Goal: Information Seeking & Learning: Learn about a topic

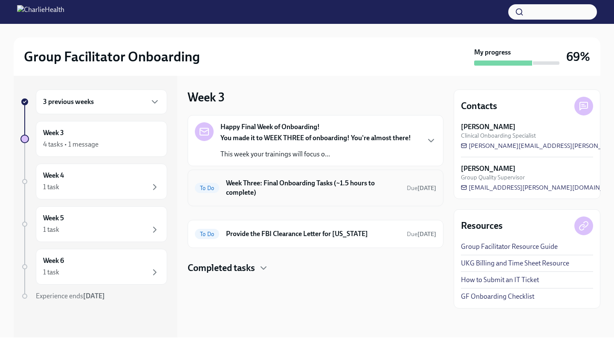
click at [372, 190] on h6 "Week Three: Final Onboarding Tasks (~1.5 hours to complete)" at bounding box center [313, 188] width 174 height 19
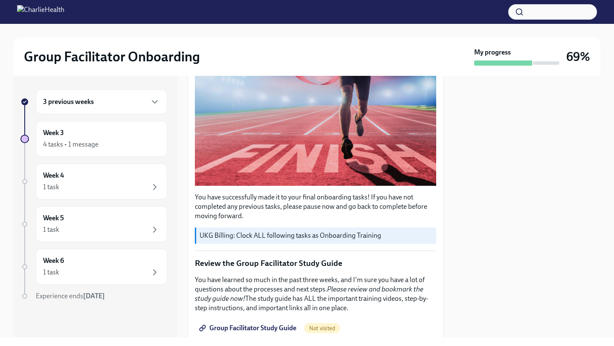
scroll to position [244, 0]
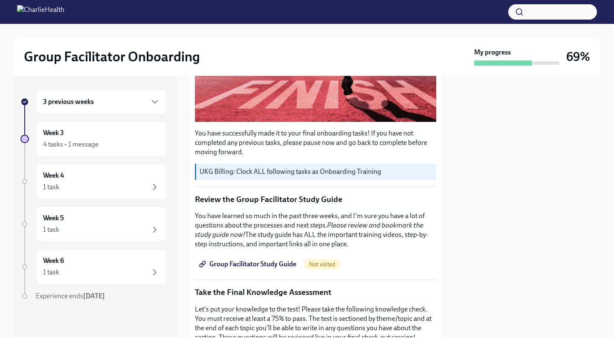
click at [284, 261] on span "Group Facilitator Study Guide" at bounding box center [249, 264] width 96 height 9
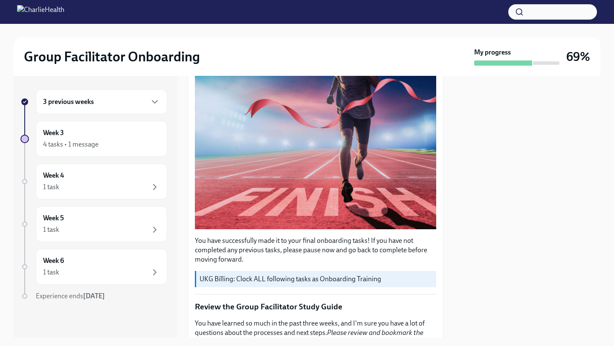
scroll to position [0, 0]
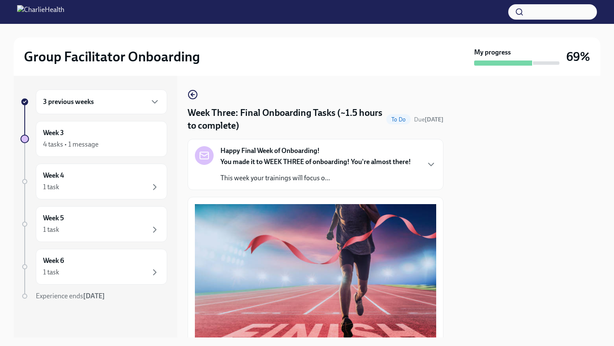
click at [383, 174] on p "This week your trainings will focus o..." at bounding box center [316, 178] width 191 height 9
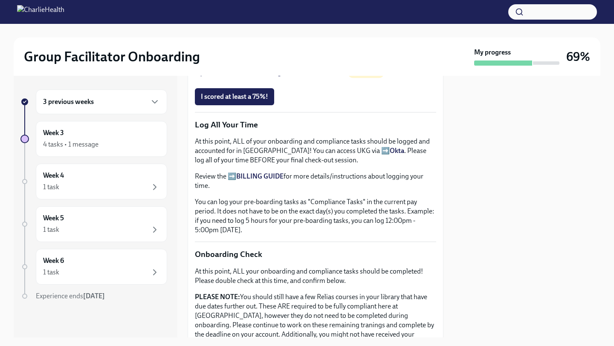
scroll to position [749, 0]
click at [313, 77] on span "Take the Final Knowledge Assessment Here!" at bounding box center [270, 72] width 139 height 9
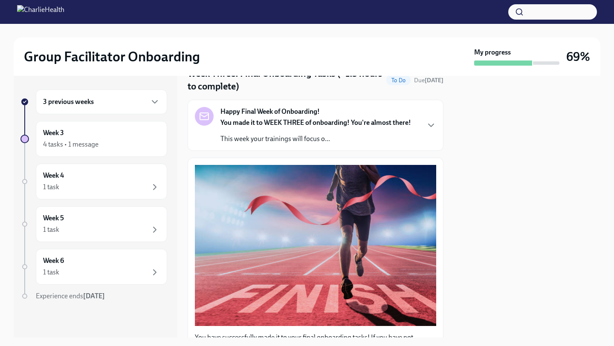
scroll to position [68, 0]
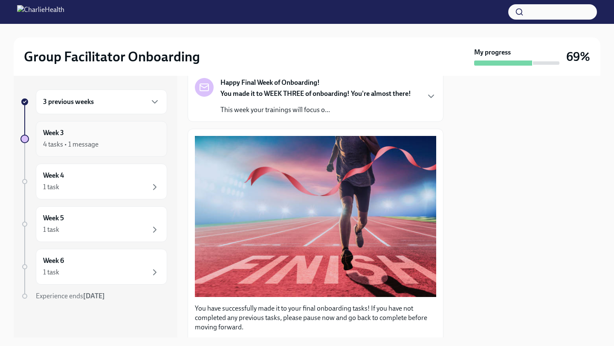
click at [148, 132] on div "Week 3 4 tasks • 1 message" at bounding box center [101, 138] width 117 height 21
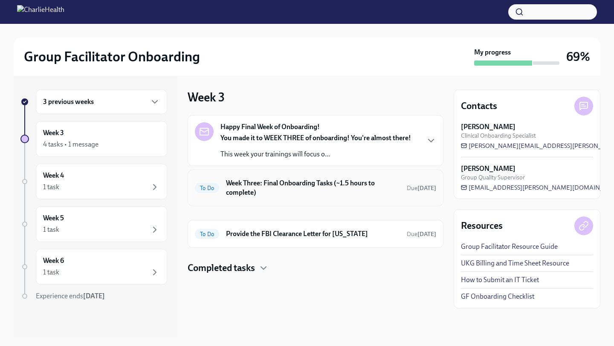
click at [400, 186] on h6 "Week Three: Final Onboarding Tasks (~1.5 hours to complete)" at bounding box center [313, 188] width 174 height 19
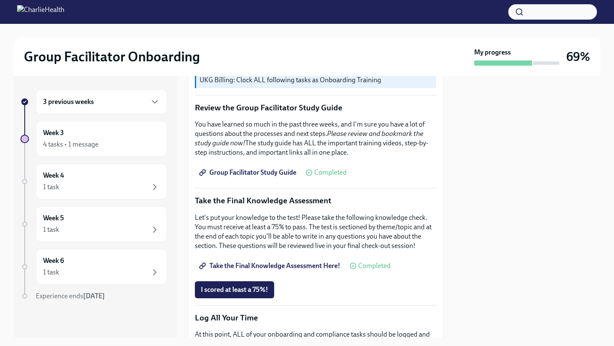
scroll to position [340, 0]
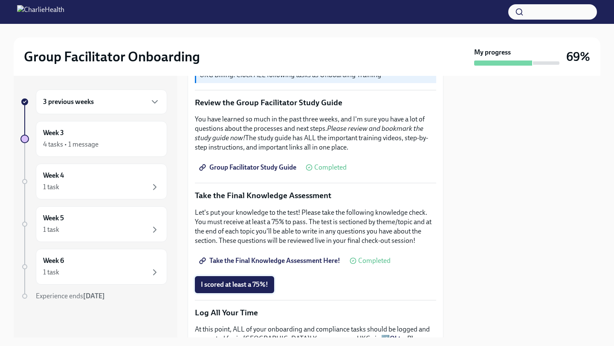
click at [224, 281] on span "I scored at least a 75%!" at bounding box center [234, 285] width 67 height 9
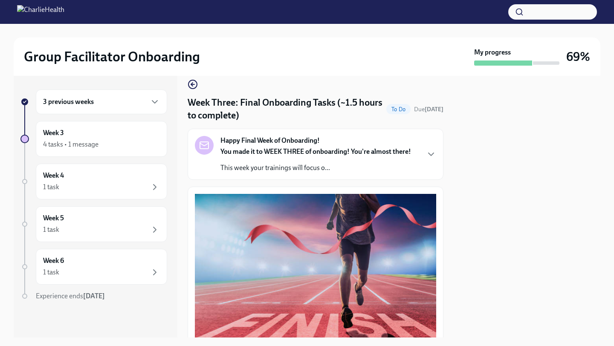
scroll to position [0, 0]
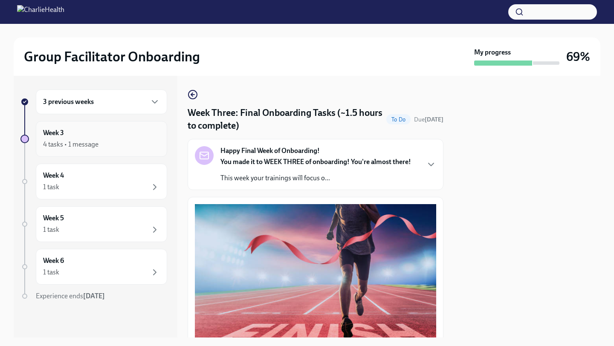
click at [136, 144] on div "4 tasks • 1 message" at bounding box center [101, 144] width 117 height 10
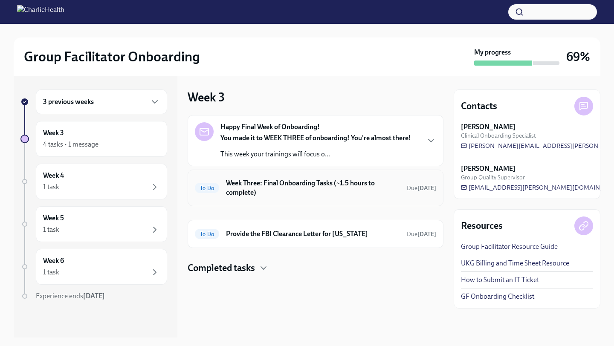
click at [407, 188] on div "To Do Week Three: Final Onboarding Tasks (~1.5 hours to complete) Due [DATE]" at bounding box center [315, 188] width 241 height 22
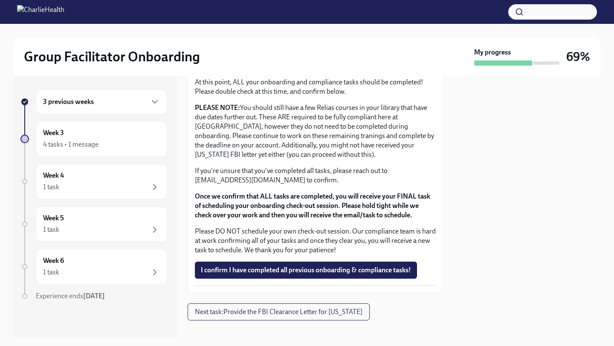
scroll to position [724, 0]
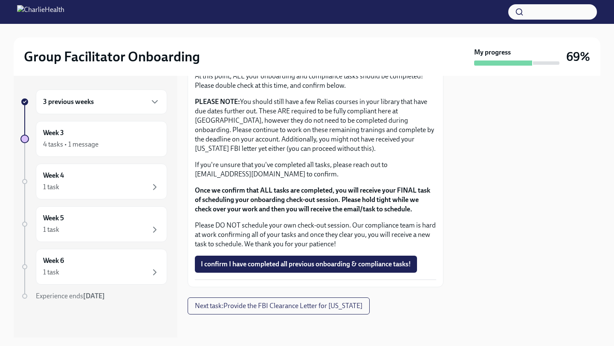
click at [121, 108] on div "3 previous weeks" at bounding box center [101, 102] width 131 height 25
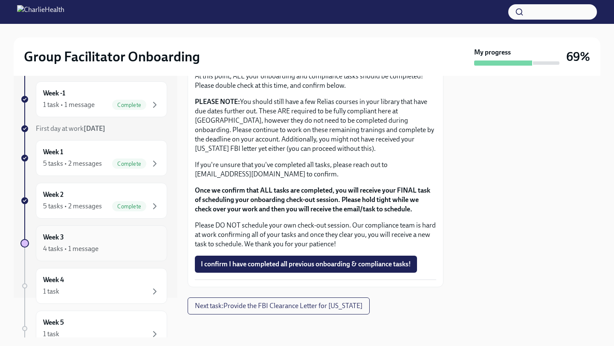
scroll to position [43, 0]
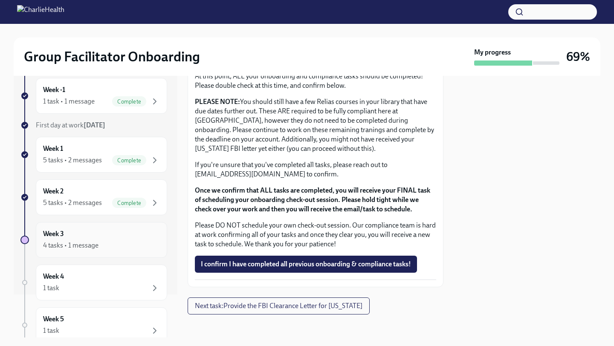
click at [123, 238] on div "Week 3 4 tasks • 1 message" at bounding box center [101, 239] width 117 height 21
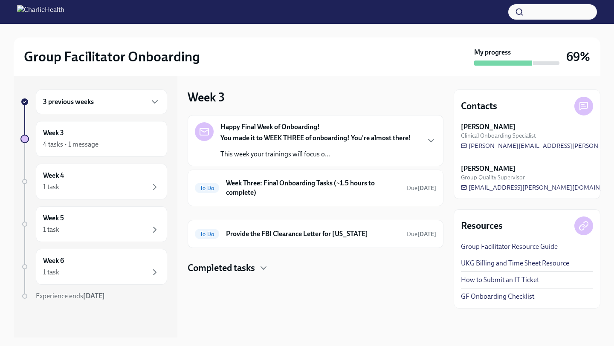
click at [321, 147] on div "You made it to WEEK THREE of onboarding! You're almost there! This week your tr…" at bounding box center [316, 147] width 191 height 26
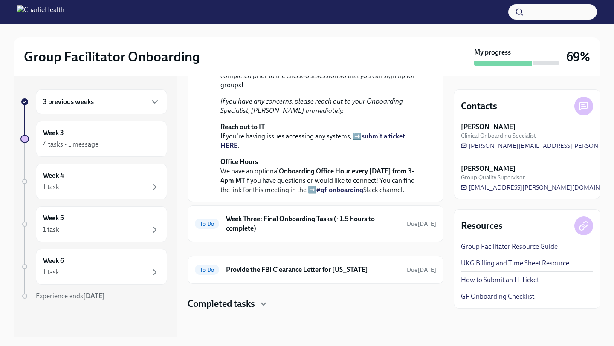
scroll to position [303, 0]
click at [369, 229] on h6 "Week Three: Final Onboarding Tasks (~1.5 hours to complete)" at bounding box center [313, 224] width 174 height 19
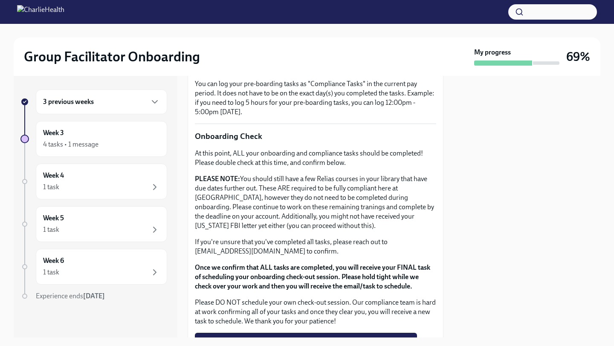
scroll to position [724, 0]
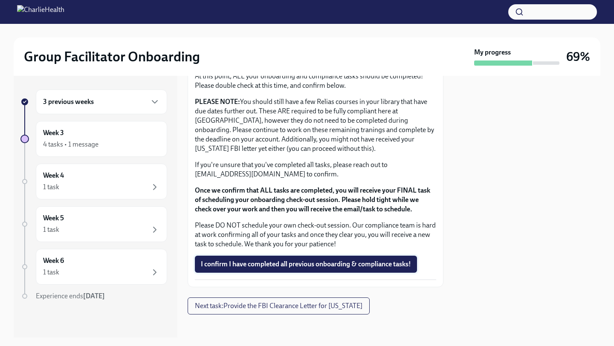
click at [348, 260] on span "I confirm I have completed all previous onboarding & compliance tasks!" at bounding box center [306, 264] width 210 height 9
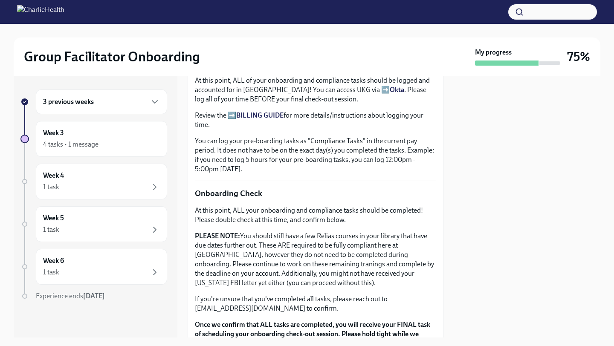
scroll to position [734, 0]
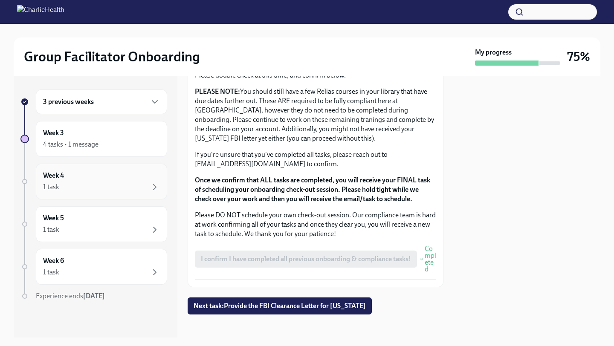
click at [125, 183] on div "1 task" at bounding box center [101, 187] width 117 height 10
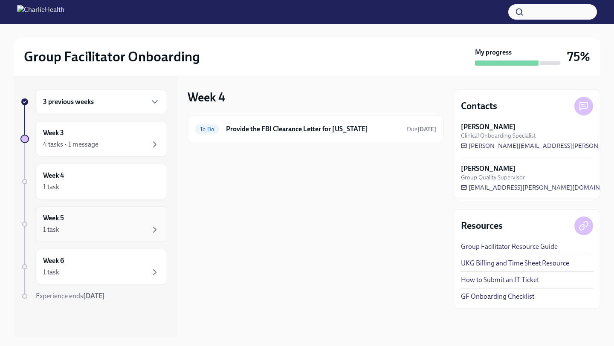
click at [146, 227] on div "1 task" at bounding box center [101, 230] width 117 height 10
click at [150, 271] on icon "button" at bounding box center [155, 272] width 10 height 10
click at [133, 144] on div "4 tasks • 1 message" at bounding box center [101, 144] width 117 height 10
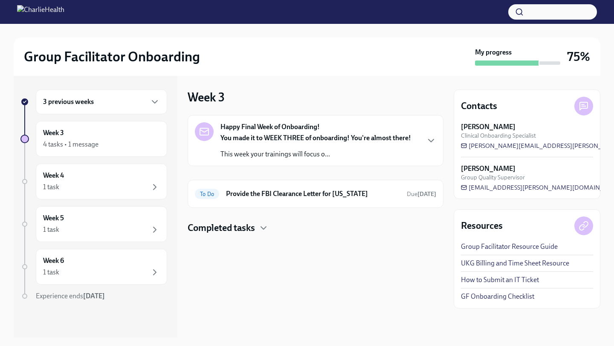
click at [145, 110] on div "3 previous weeks" at bounding box center [101, 102] width 131 height 25
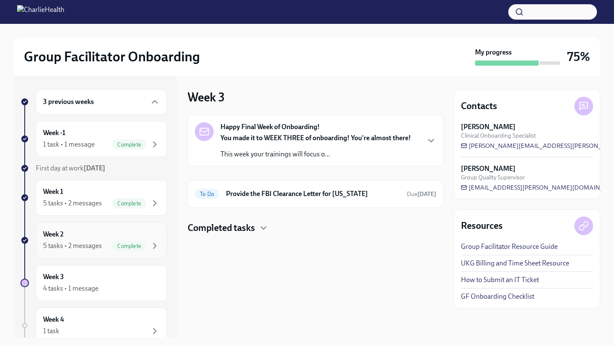
click at [127, 250] on div "Complete" at bounding box center [129, 246] width 34 height 10
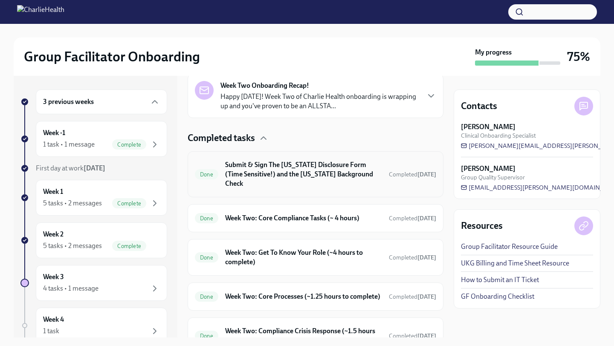
scroll to position [260, 0]
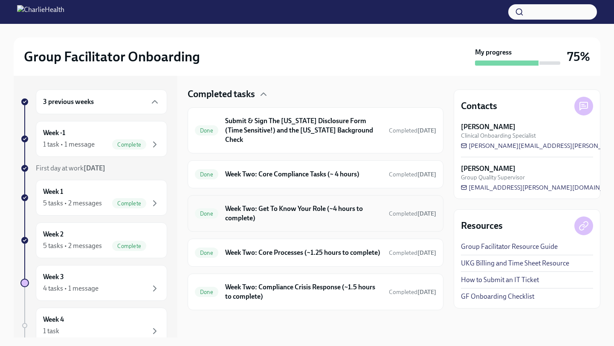
click at [349, 206] on h6 "Week Two: Get To Know Your Role (~4 hours to complete)" at bounding box center [303, 213] width 157 height 19
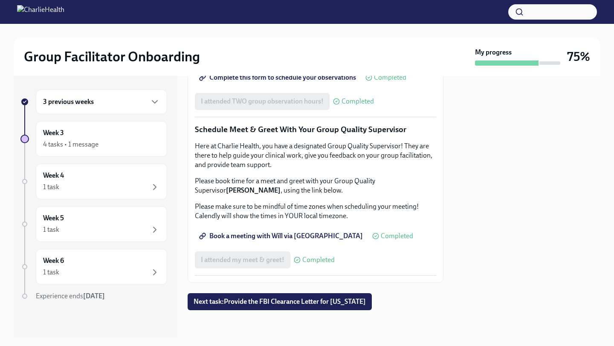
scroll to position [822, 0]
click at [299, 241] on span "Book a meeting with Will via [GEOGRAPHIC_DATA]" at bounding box center [282, 236] width 162 height 9
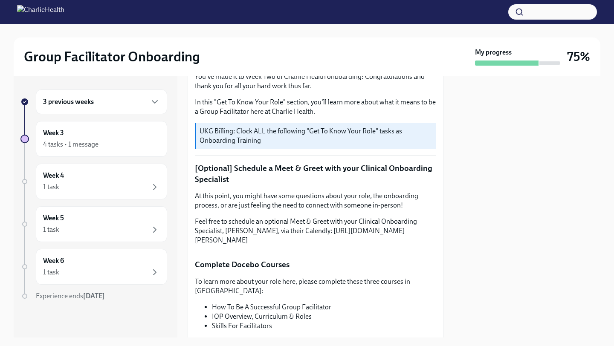
scroll to position [0, 0]
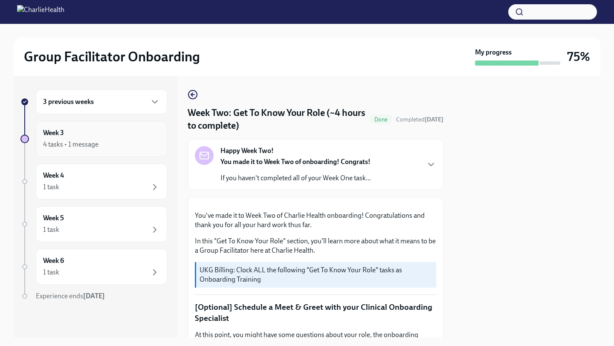
click at [107, 150] on div "Week 3 4 tasks • 1 message" at bounding box center [101, 139] width 131 height 36
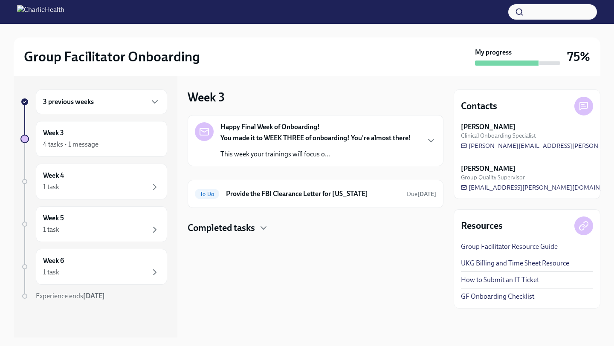
click at [373, 138] on strong "You made it to WEEK THREE of onboarding! You're almost there!" at bounding box center [316, 138] width 191 height 8
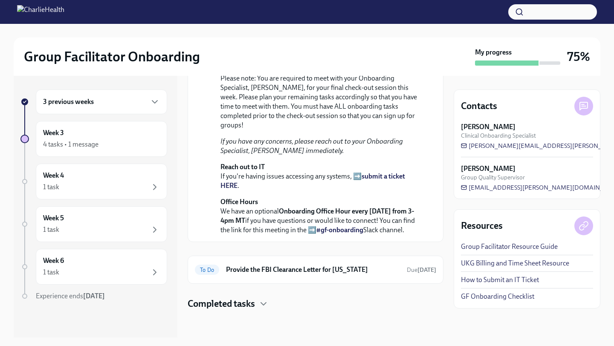
scroll to position [263, 0]
click at [390, 278] on div "To Do Provide the FBI Clearance Letter for [US_STATE] Due [DATE]" at bounding box center [316, 270] width 256 height 28
click at [390, 276] on div "To Do Provide the FBI Clearance Letter for [US_STATE] Due [DATE]" at bounding box center [315, 270] width 241 height 14
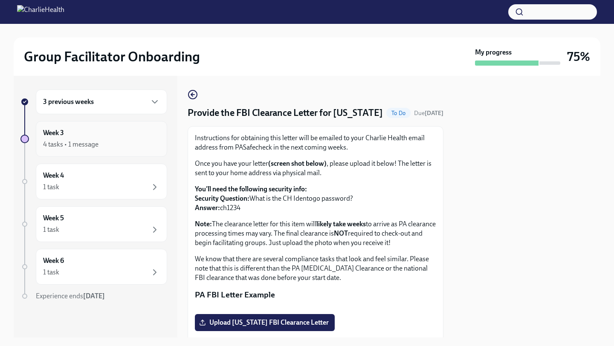
click at [115, 139] on div "Week 3 4 tasks • 1 message" at bounding box center [101, 138] width 117 height 21
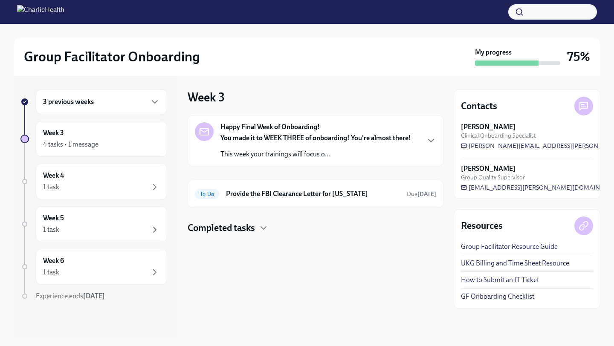
click at [331, 151] on p "This week your trainings will focus o..." at bounding box center [316, 154] width 191 height 9
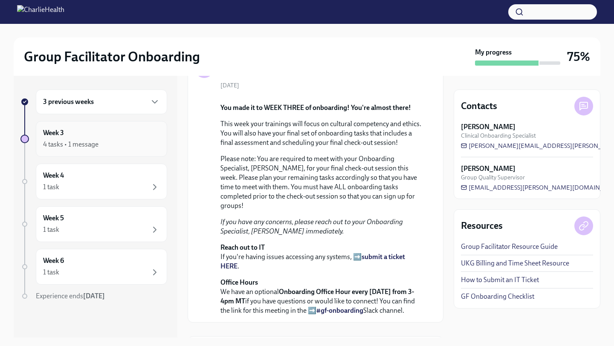
scroll to position [41, 0]
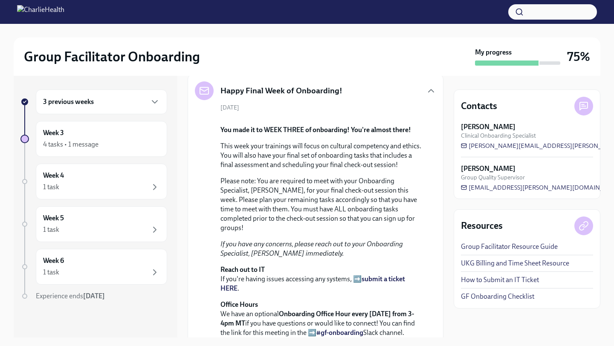
click at [118, 103] on div "3 previous weeks" at bounding box center [101, 102] width 117 height 10
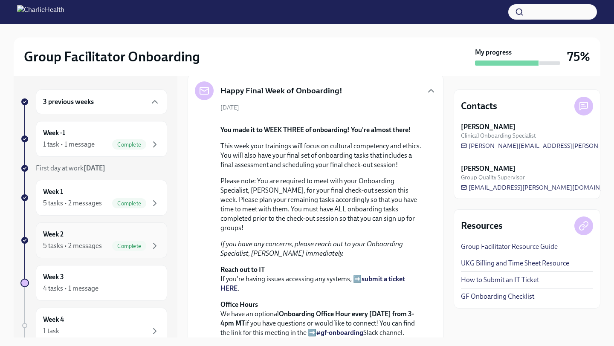
click at [130, 235] on div "Week 2 5 tasks • 2 messages Complete" at bounding box center [101, 240] width 117 height 21
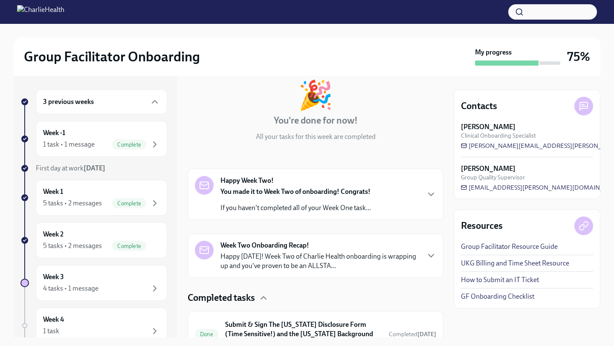
scroll to position [62, 0]
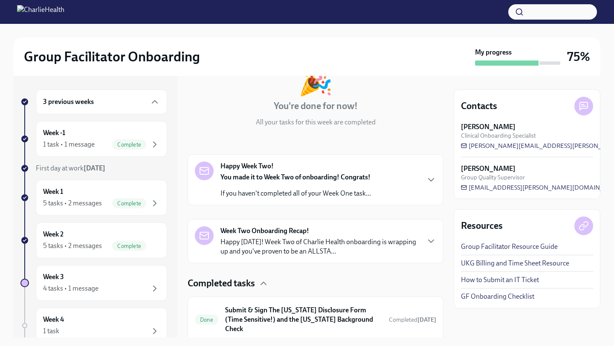
click at [349, 189] on p "If you haven't completed all of your Week One task..." at bounding box center [296, 193] width 151 height 9
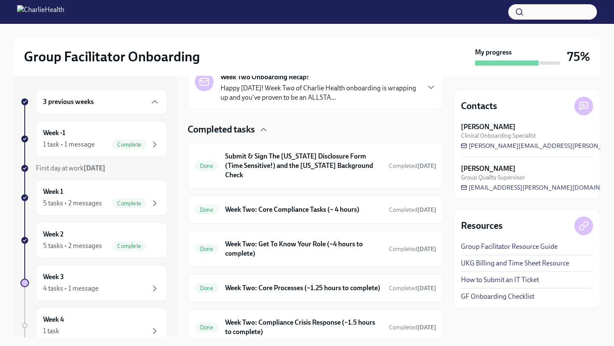
scroll to position [505, 0]
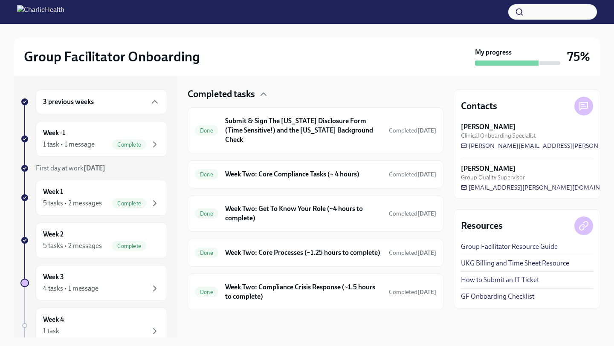
click at [346, 67] on p "Happy [DATE]! Week Two of Charlie Health onboarding is wrapping up and you've p…" at bounding box center [320, 57] width 199 height 19
click at [118, 278] on div "Week 3 4 tasks • 1 message" at bounding box center [101, 283] width 117 height 21
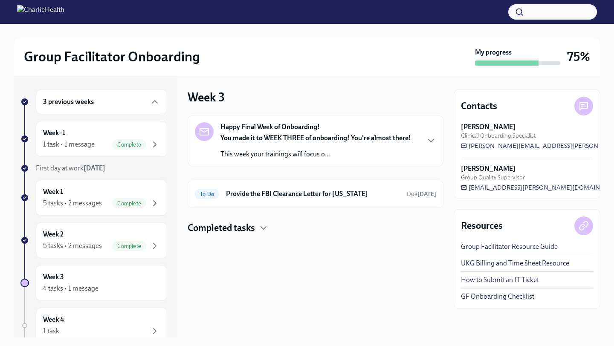
click at [292, 154] on p "This week your trainings will focus o..." at bounding box center [316, 154] width 191 height 9
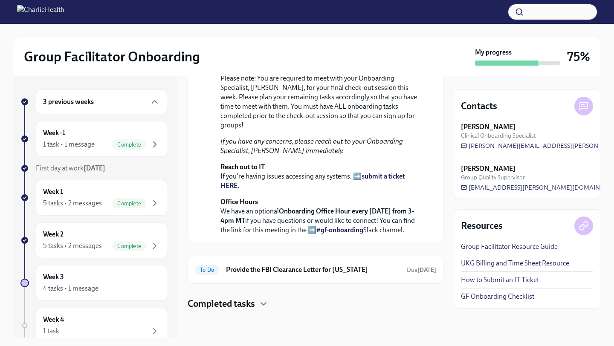
scroll to position [263, 0]
click at [341, 207] on strong "Onboarding Office Hour every [DATE] from 3-4pm MT" at bounding box center [318, 215] width 194 height 17
click at [246, 308] on h4 "Completed tasks" at bounding box center [221, 304] width 67 height 13
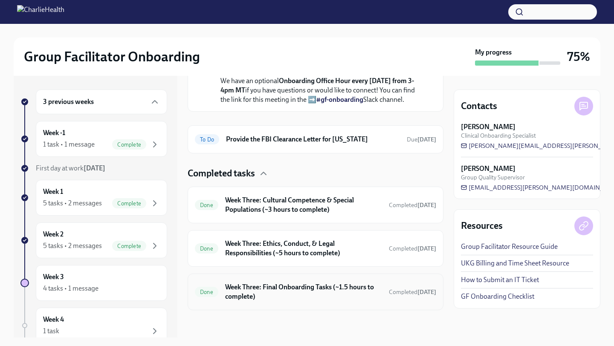
scroll to position [394, 0]
click at [358, 209] on h6 "Week Three: Cultural Competence & Special Populations (~3 hours to complete)" at bounding box center [303, 205] width 157 height 19
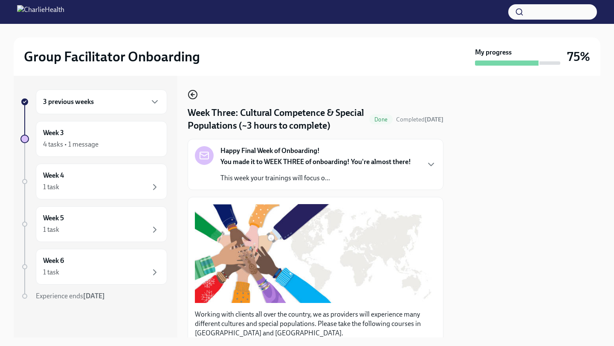
click at [191, 91] on circle "button" at bounding box center [193, 94] width 9 height 9
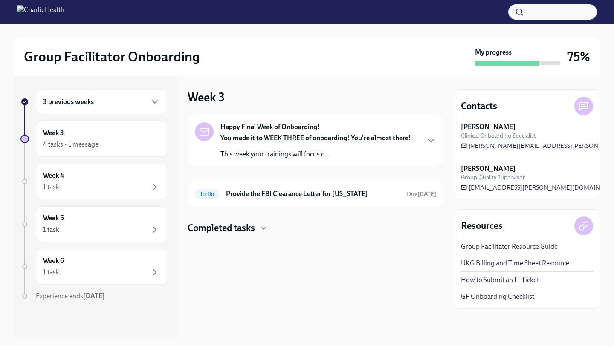
click at [337, 159] on p "This week your trainings will focus o..." at bounding box center [316, 154] width 191 height 9
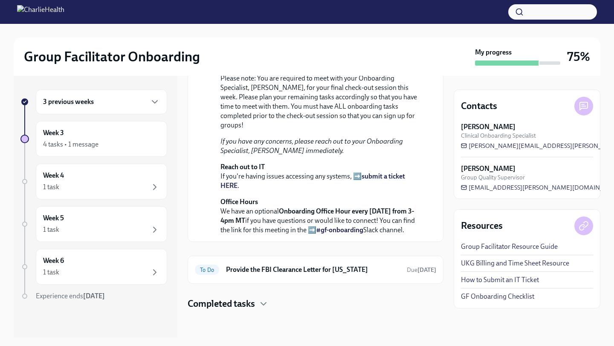
scroll to position [263, 0]
click at [105, 140] on div "4 tasks • 1 message" at bounding box center [101, 144] width 117 height 10
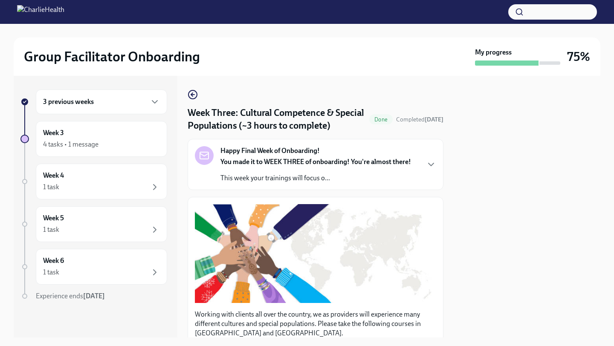
click at [360, 162] on strong "You made it to WEEK THREE of onboarding! You're almost there!" at bounding box center [316, 162] width 191 height 8
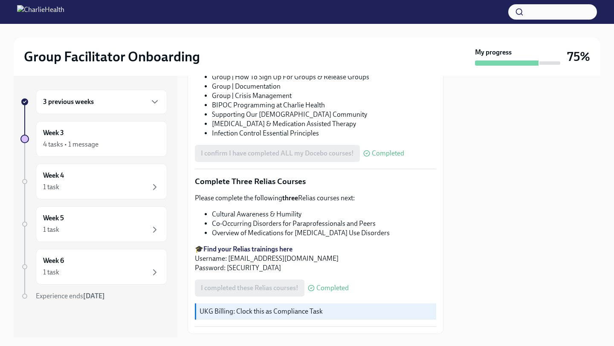
scroll to position [996, 0]
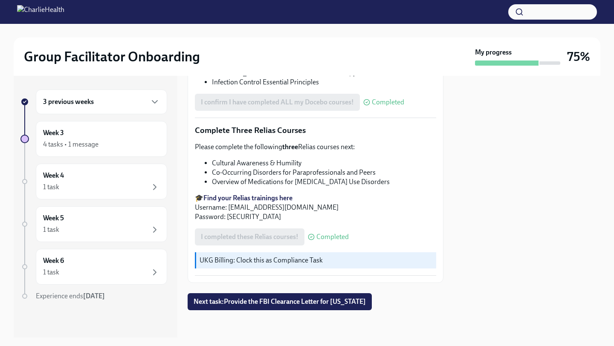
click at [160, 118] on div "3 previous weeks Week 3 4 tasks • 1 message Week 4 1 task Week 5 1 task Week 6 …" at bounding box center [93, 213] width 147 height 246
click at [156, 132] on div "Week 3 4 tasks • 1 message" at bounding box center [101, 138] width 117 height 21
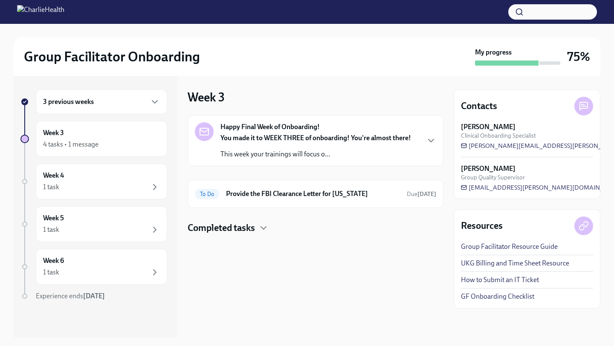
click at [401, 156] on p "This week your trainings will focus o..." at bounding box center [316, 154] width 191 height 9
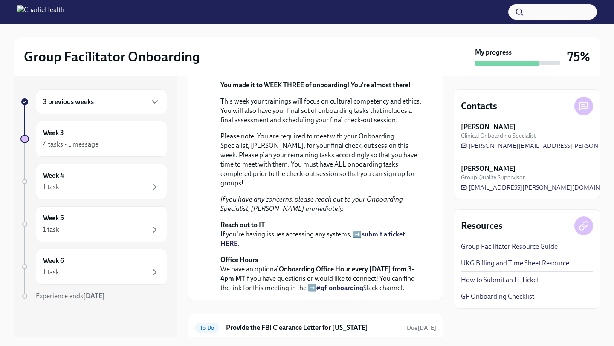
scroll to position [263, 0]
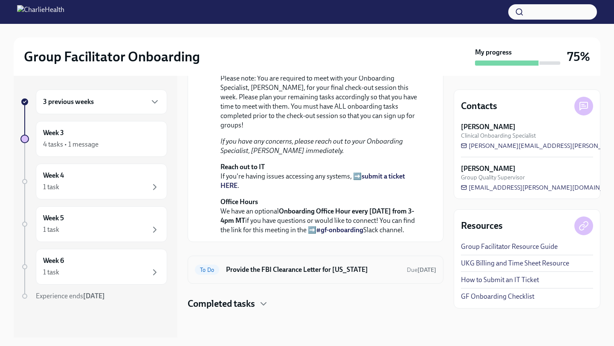
click at [370, 267] on h6 "Provide the FBI Clearance Letter for [US_STATE]" at bounding box center [313, 269] width 174 height 9
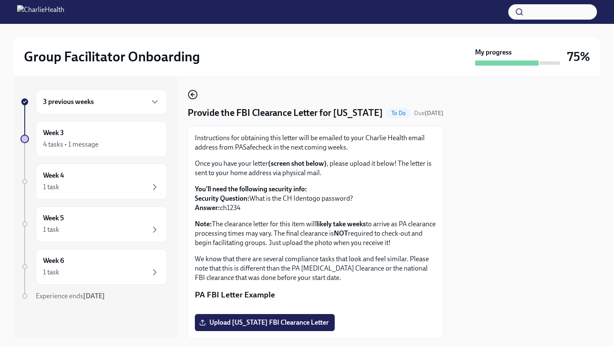
click at [197, 93] on circle "button" at bounding box center [193, 94] width 9 height 9
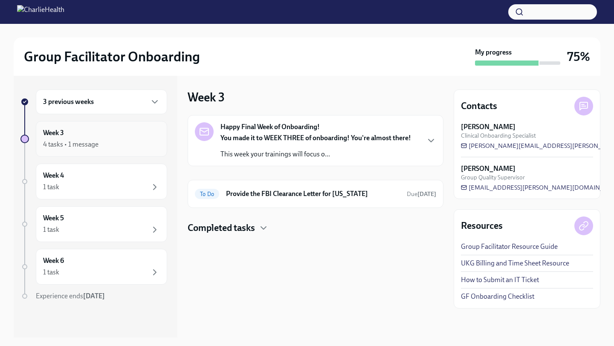
click at [129, 146] on div "4 tasks • 1 message" at bounding box center [101, 144] width 117 height 10
click at [78, 143] on div "4 tasks • 1 message" at bounding box center [70, 144] width 55 height 9
click at [157, 99] on icon "button" at bounding box center [155, 102] width 10 height 10
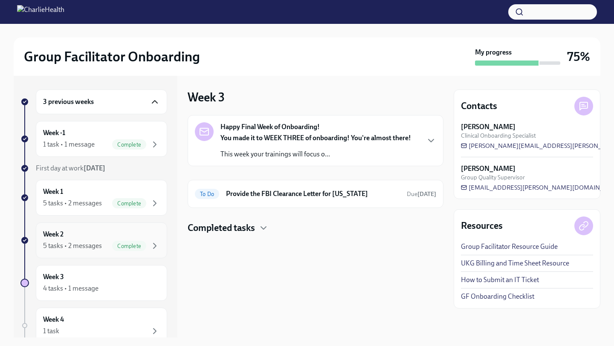
click at [123, 240] on div "Week 2 5 tasks • 2 messages Complete" at bounding box center [101, 240] width 117 height 21
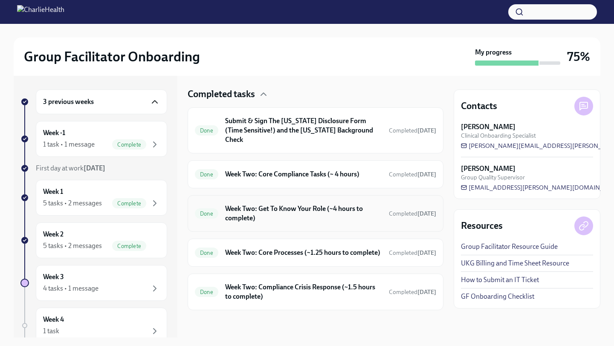
scroll to position [260, 0]
click at [93, 196] on div "Week 1 5 tasks • 2 messages Complete" at bounding box center [101, 197] width 117 height 21
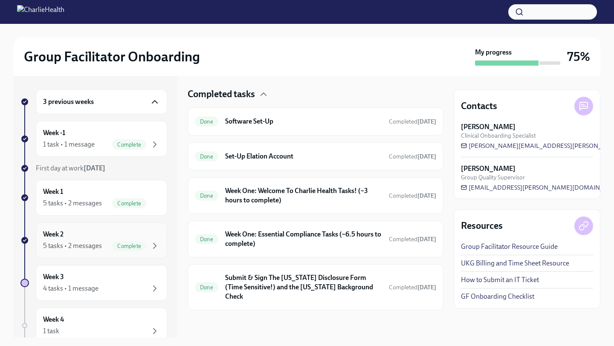
click at [103, 236] on div "Week 2 5 tasks • 2 messages Complete" at bounding box center [101, 240] width 117 height 21
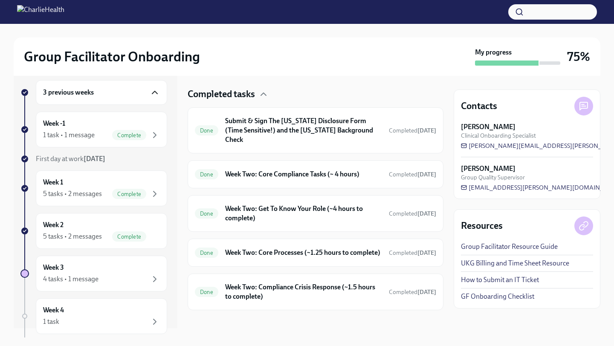
scroll to position [142, 0]
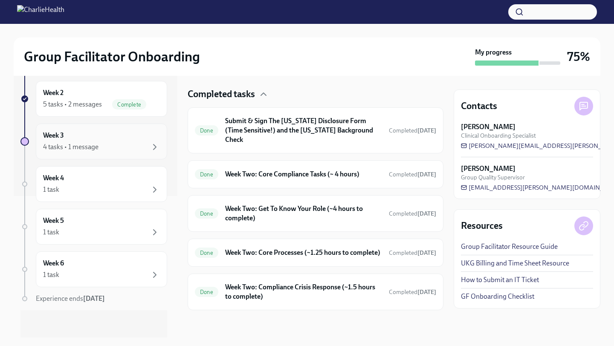
click at [134, 142] on div "4 tasks • 1 message" at bounding box center [101, 147] width 117 height 10
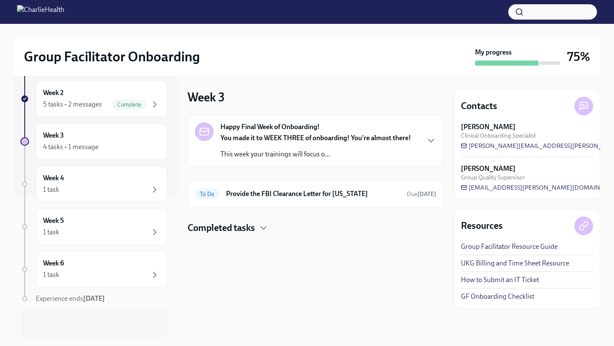
click at [298, 157] on p "This week your trainings will focus o..." at bounding box center [316, 154] width 191 height 9
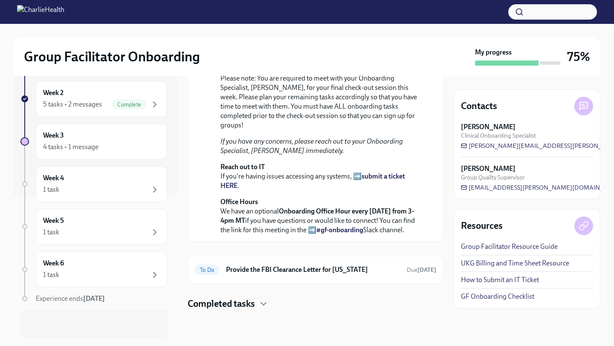
scroll to position [263, 0]
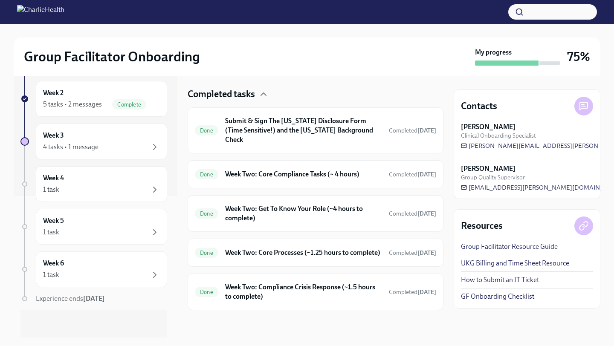
scroll to position [245, 0]
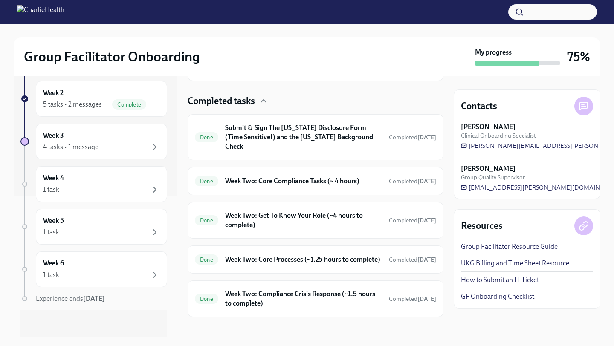
scroll to position [260, 0]
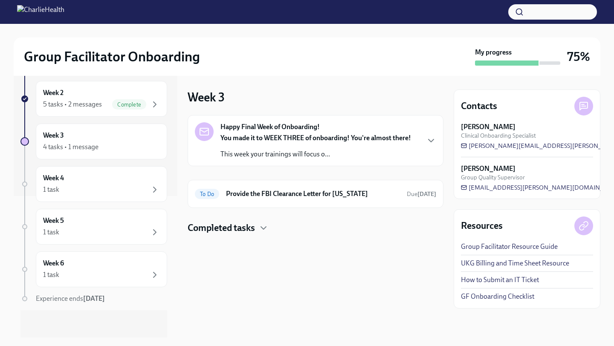
click at [231, 229] on h4 "Completed tasks" at bounding box center [221, 228] width 67 height 13
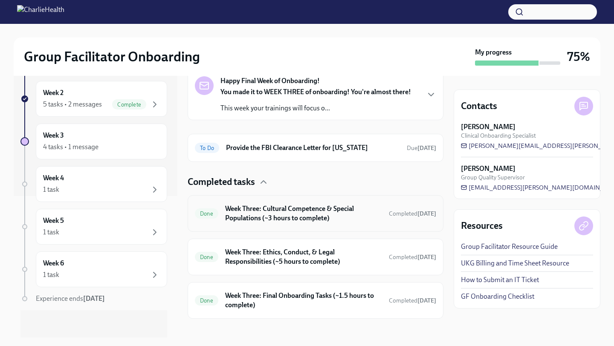
scroll to position [55, 0]
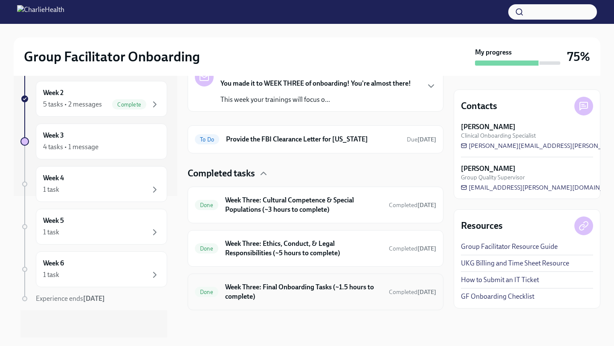
click at [363, 288] on h6 "Week Three: Final Onboarding Tasks (~1.5 hours to complete)" at bounding box center [303, 292] width 157 height 19
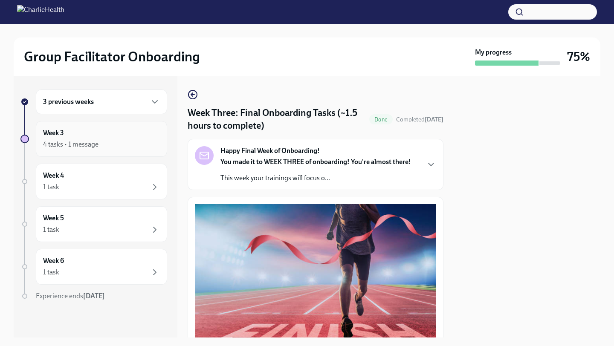
click at [124, 132] on div "Week 3 4 tasks • 1 message" at bounding box center [101, 138] width 117 height 21
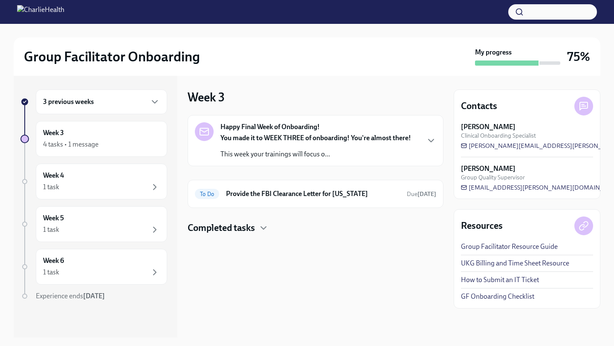
click at [124, 98] on div "3 previous weeks" at bounding box center [101, 102] width 117 height 10
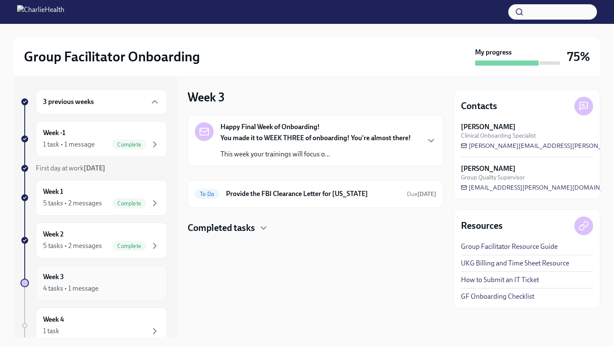
click at [116, 276] on div "Week 3 4 tasks • 1 message" at bounding box center [101, 283] width 117 height 21
click at [274, 138] on strong "You made it to WEEK THREE of onboarding! You're almost there!" at bounding box center [316, 138] width 191 height 8
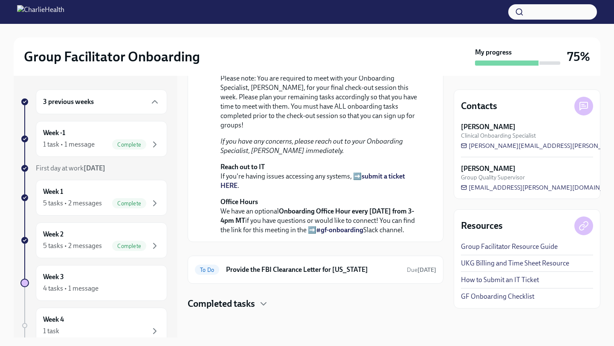
scroll to position [263, 0]
click at [218, 305] on h4 "Completed tasks" at bounding box center [221, 304] width 67 height 13
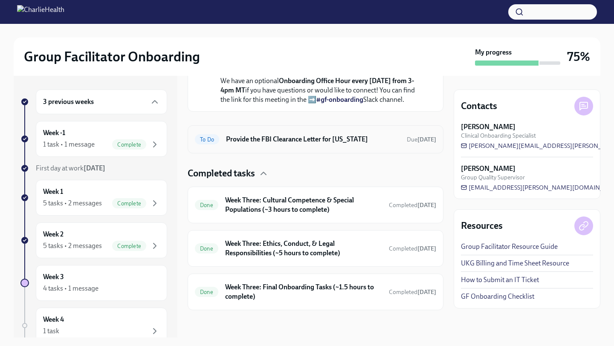
scroll to position [394, 0]
click at [325, 216] on div "Done Week Three: Cultural Competence & Special Populations (~3 hours to complet…" at bounding box center [316, 205] width 256 height 37
click at [296, 210] on h6 "Week Three: Cultural Competence & Special Populations (~3 hours to complete)" at bounding box center [303, 205] width 157 height 19
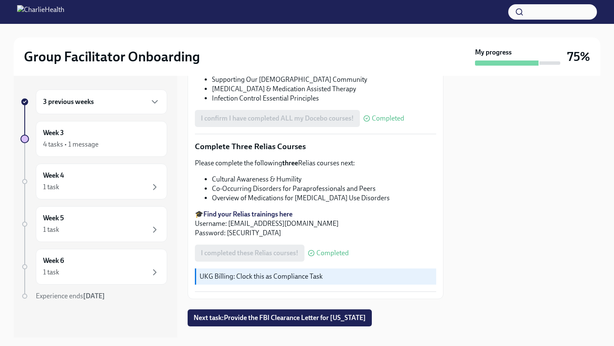
scroll to position [657, 0]
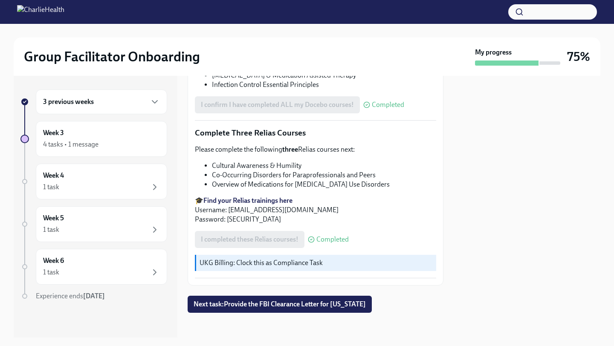
click at [257, 164] on li "Cultural Awareness & Humility" at bounding box center [324, 165] width 224 height 9
copy ul "Cultural Awareness & Humility"
click at [310, 173] on li "Co-Occurring Disorders for Paraprofessionals and Peers" at bounding box center [324, 175] width 224 height 9
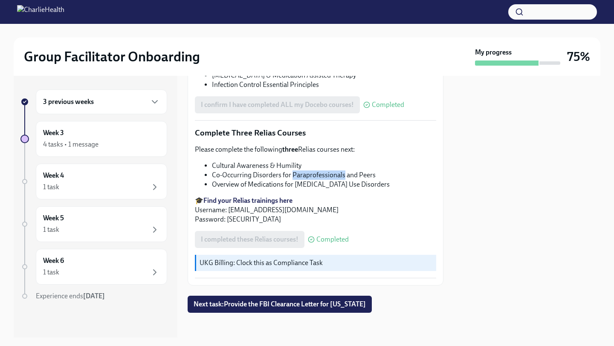
click at [310, 173] on li "Co-Occurring Disorders for Paraprofessionals and Peers" at bounding box center [324, 175] width 224 height 9
click at [310, 174] on li "Co-Occurring Disorders for Paraprofessionals and Peers" at bounding box center [324, 175] width 224 height 9
copy ul "Co-Occurring Disorders for Paraprofessionals and Peers"
click at [279, 180] on li "Overview of Medications for [MEDICAL_DATA] Use Disorders" at bounding box center [324, 184] width 224 height 9
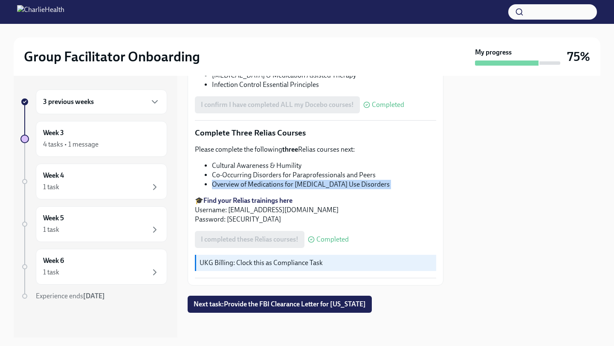
click at [278, 180] on li "Overview of Medications for [MEDICAL_DATA] Use Disorders" at bounding box center [324, 184] width 224 height 9
copy div "Overview of Medications for [MEDICAL_DATA] Use Disorders"
click at [291, 180] on li "Overview of Medications for [MEDICAL_DATA] Use Disorders" at bounding box center [324, 184] width 224 height 9
click at [289, 182] on li "Overview of Medications for [MEDICAL_DATA] Use Disorders" at bounding box center [324, 184] width 224 height 9
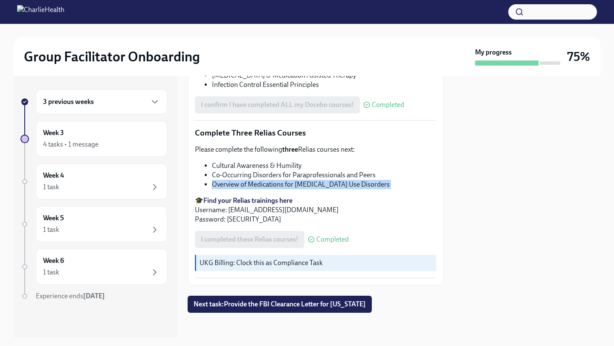
click at [289, 182] on li "Overview of Medications for [MEDICAL_DATA] Use Disorders" at bounding box center [324, 184] width 224 height 9
copy div "Overview of Medications for [MEDICAL_DATA] Use Disorders"
click at [261, 163] on li "Cultural Awareness & Humility" at bounding box center [324, 165] width 224 height 9
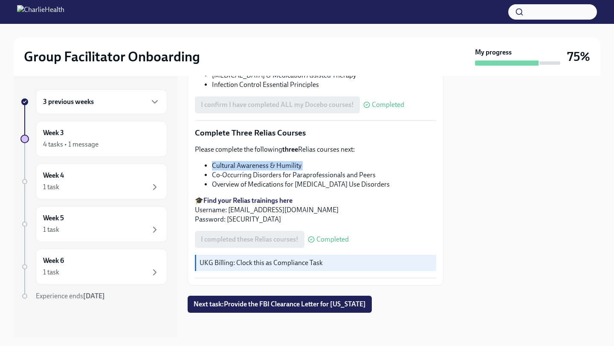
click at [261, 163] on li "Cultural Awareness & Humility" at bounding box center [324, 165] width 224 height 9
copy ul "Cultural Awareness & Humility"
